Goal: Check status

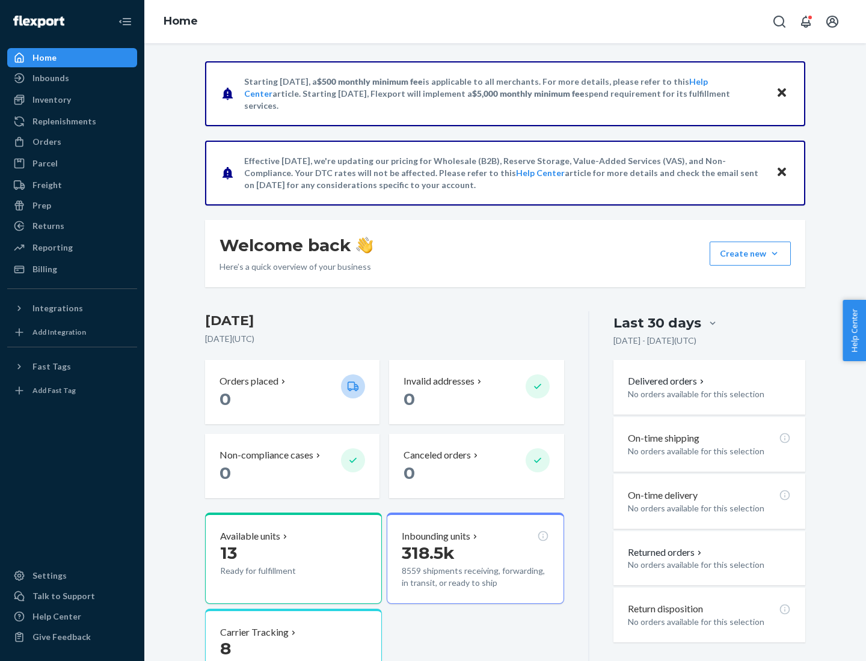
click at [775, 254] on button "Create new Create new inbound Create new order Create new product" at bounding box center [750, 254] width 81 height 24
click at [50, 78] on div "Inbounds" at bounding box center [50, 78] width 37 height 12
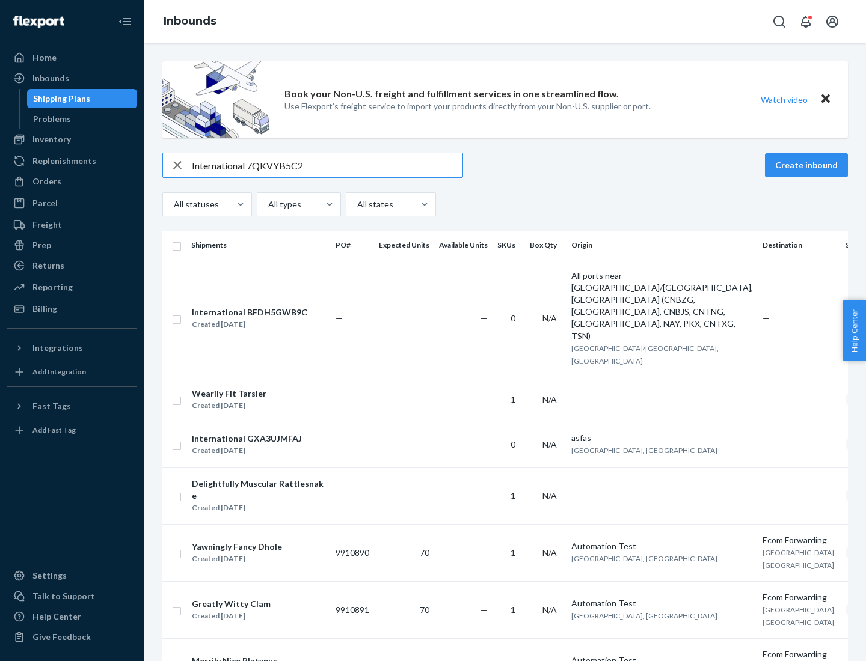
type input "International 7QKVYB5C29"
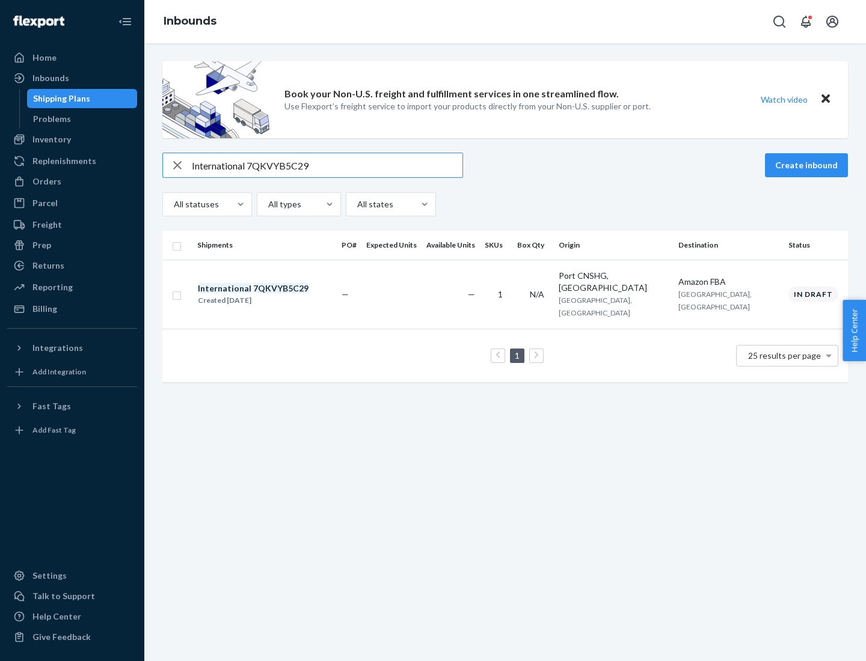
click at [274, 295] on div "Created [DATE]" at bounding box center [253, 301] width 111 height 12
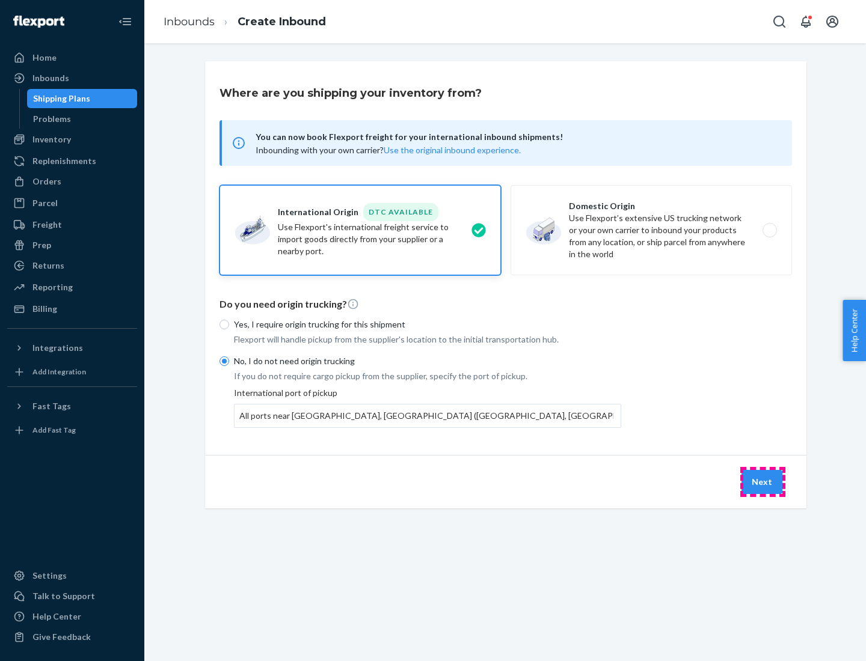
click at [763, 482] on button "Next" at bounding box center [761, 482] width 41 height 24
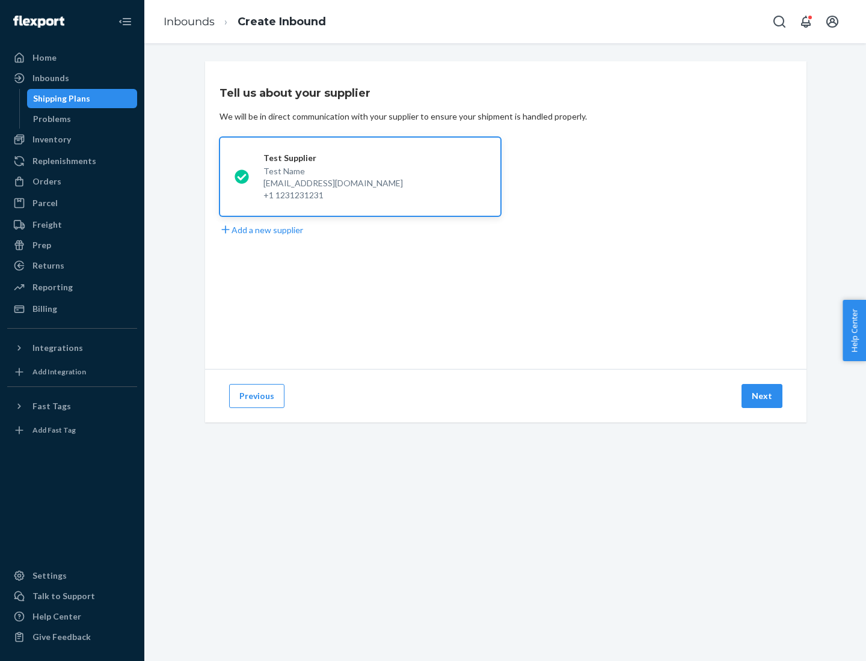
click at [763, 396] on button "Next" at bounding box center [761, 396] width 41 height 24
